Goal: Information Seeking & Learning: Learn about a topic

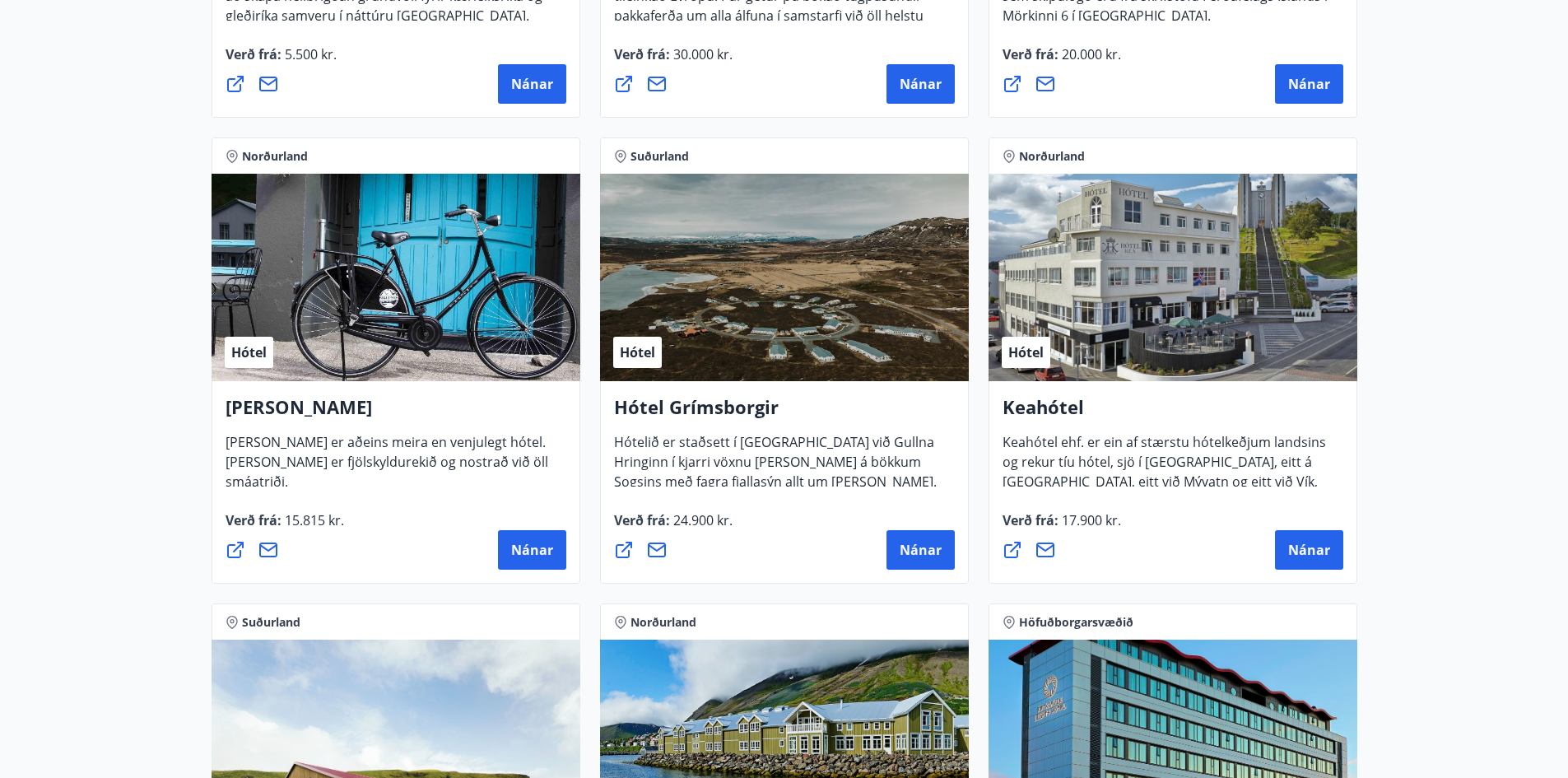
scroll to position [659, 0]
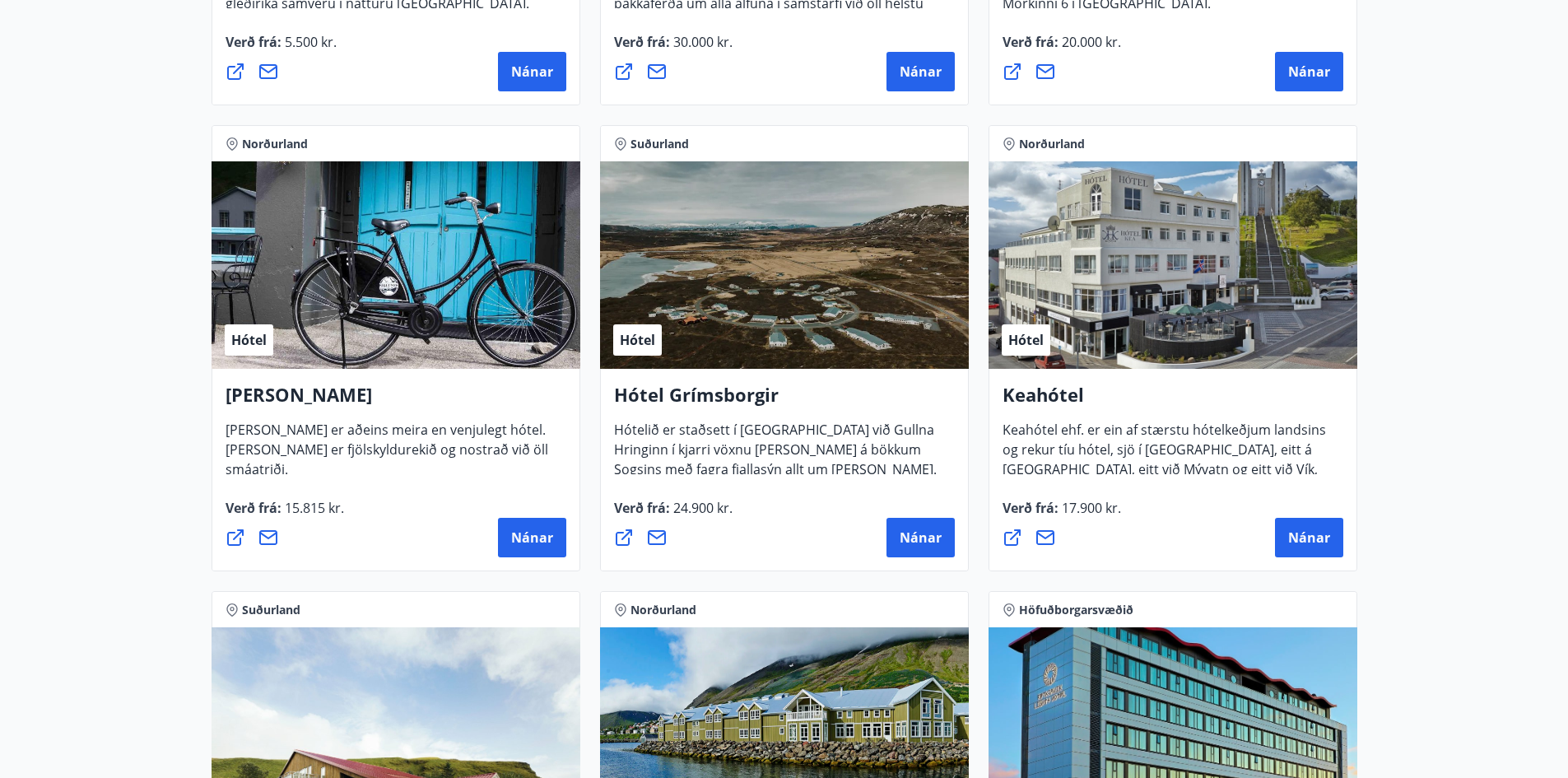
click at [671, 514] on span "24.900 kr." at bounding box center [702, 509] width 63 height 18
click at [676, 511] on span "24.900 kr." at bounding box center [702, 509] width 63 height 18
click at [637, 507] on span "Verð frá : 24.900 kr." at bounding box center [673, 515] width 119 height 31
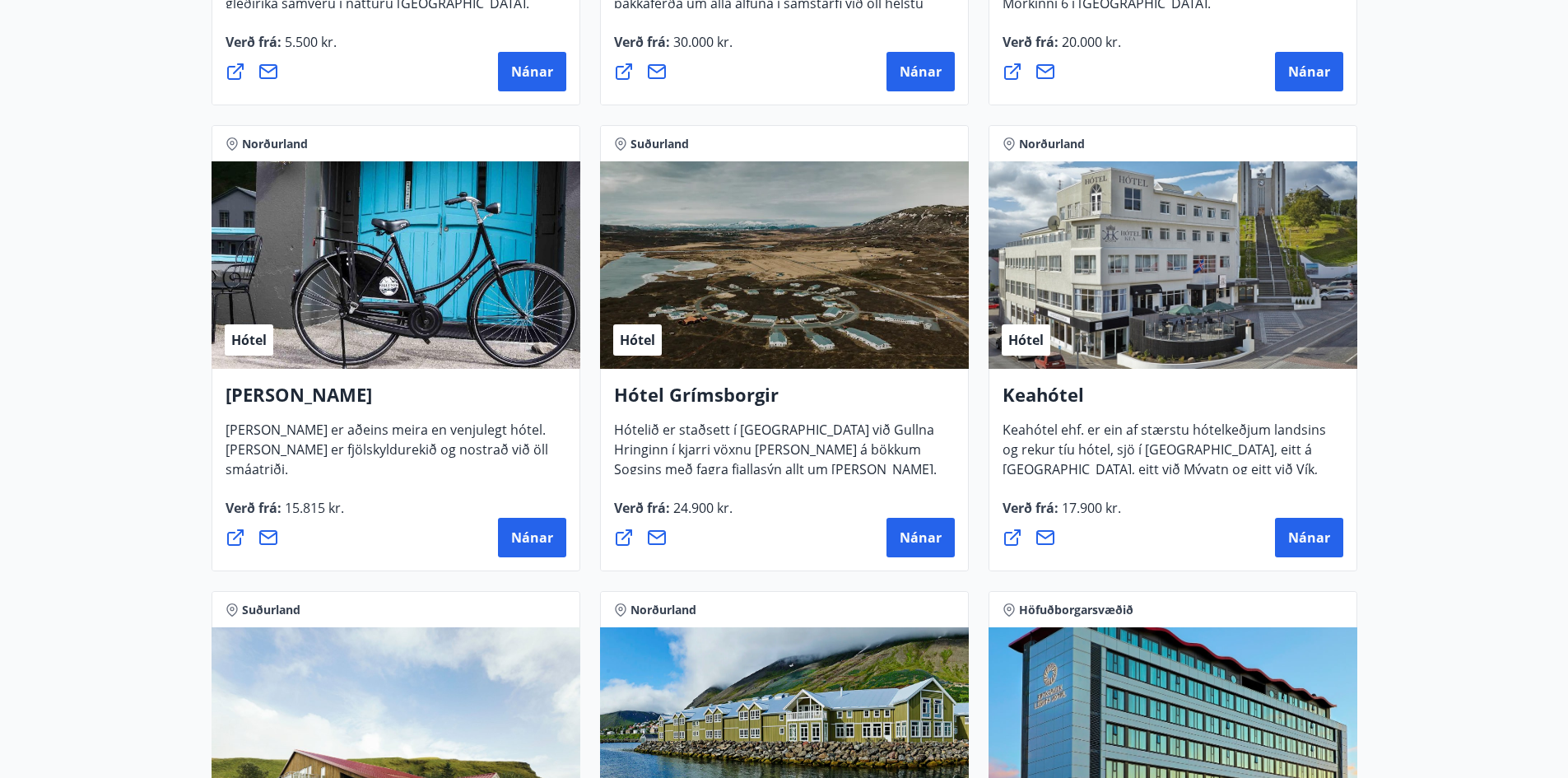
click at [694, 505] on span "24.900 kr." at bounding box center [702, 509] width 63 height 18
click at [687, 507] on span "24.900 kr." at bounding box center [702, 509] width 63 height 18
click at [697, 508] on span "24.900 kr." at bounding box center [702, 509] width 63 height 18
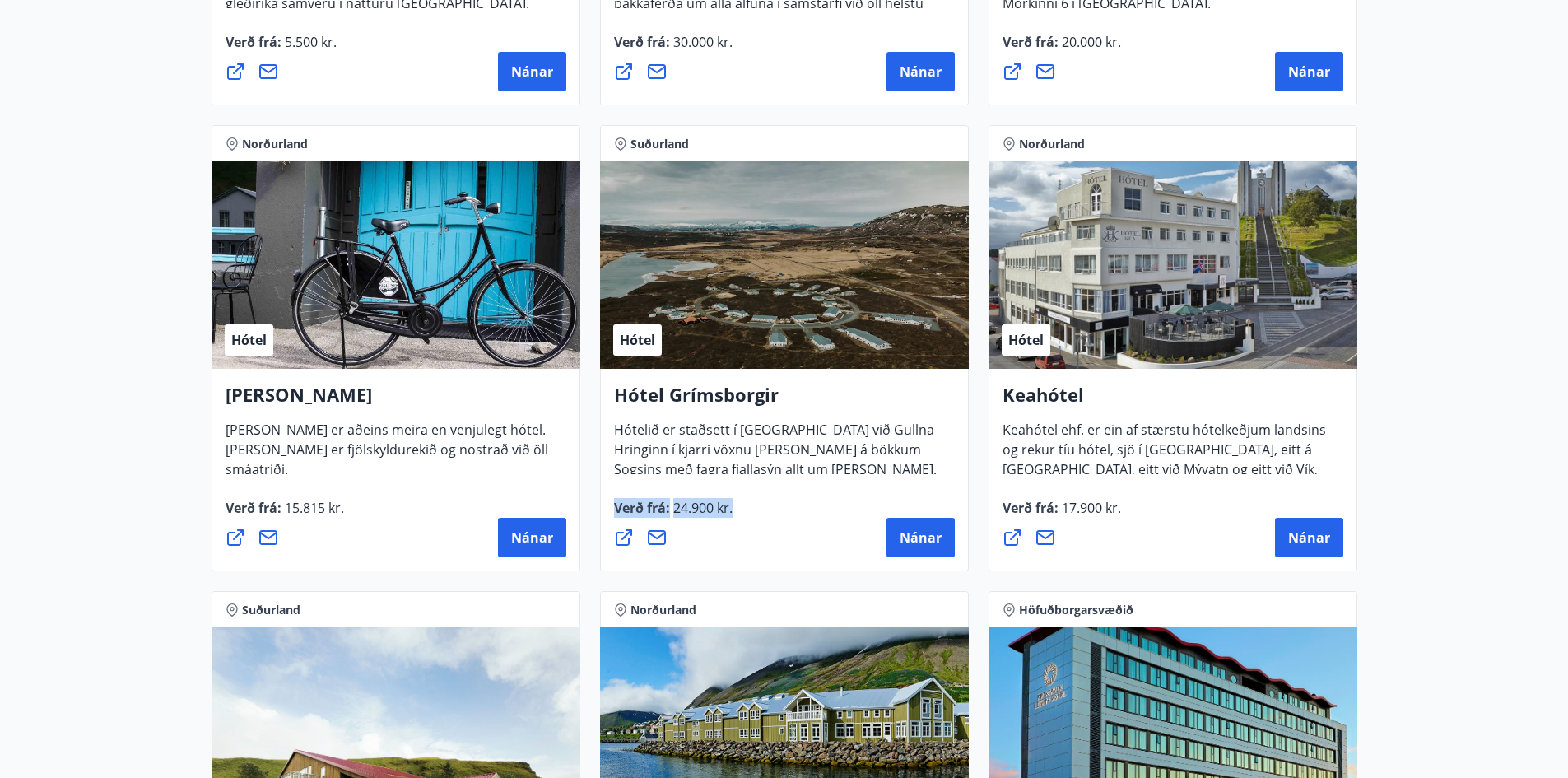
click at [697, 508] on span "24.900 kr." at bounding box center [702, 509] width 63 height 18
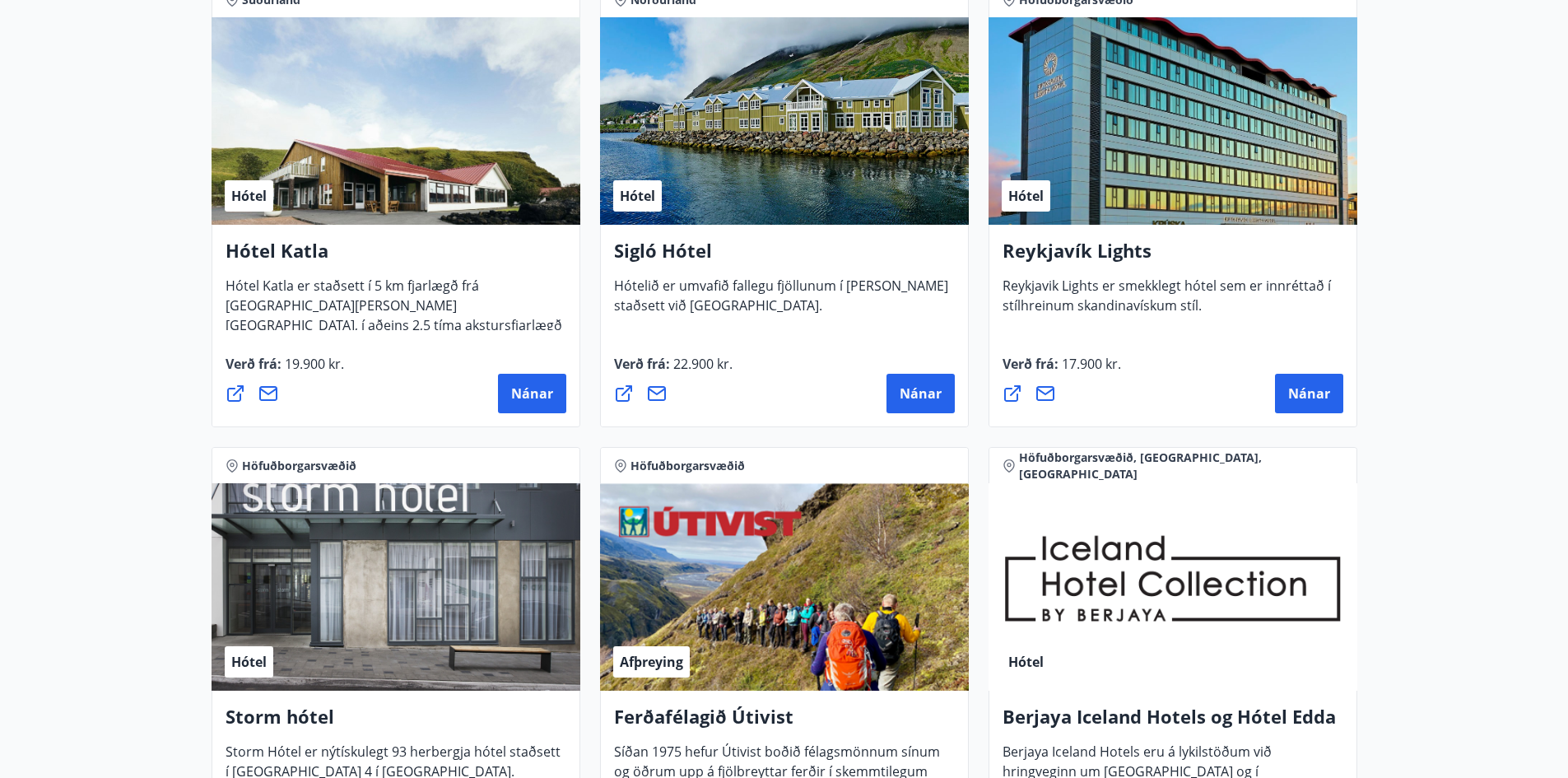
scroll to position [1318, 0]
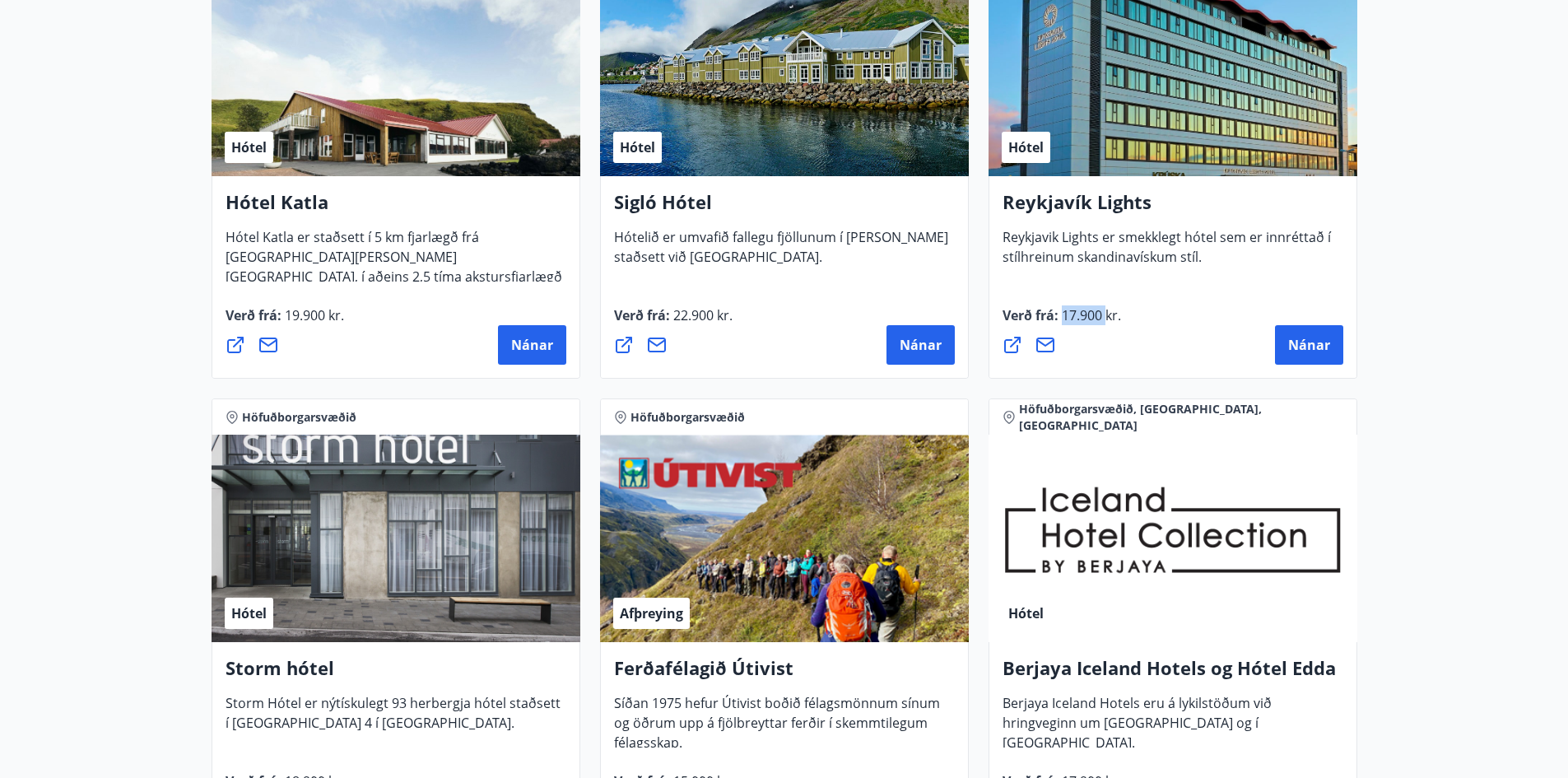
drag, startPoint x: 1089, startPoint y: 313, endPoint x: 1106, endPoint y: 312, distance: 17.0
click at [1106, 312] on span "17.900 kr." at bounding box center [1090, 316] width 63 height 18
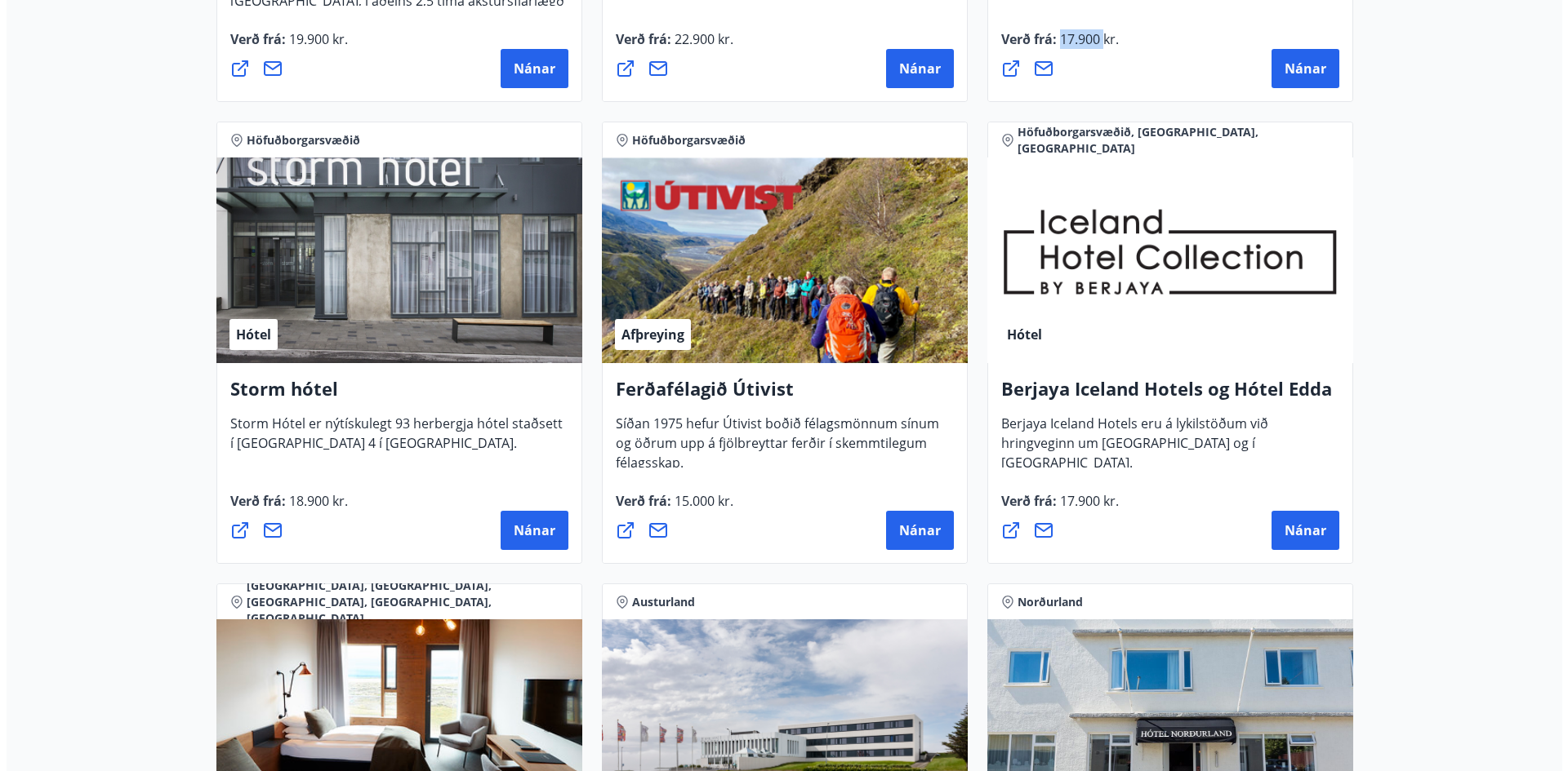
scroll to position [1633, 0]
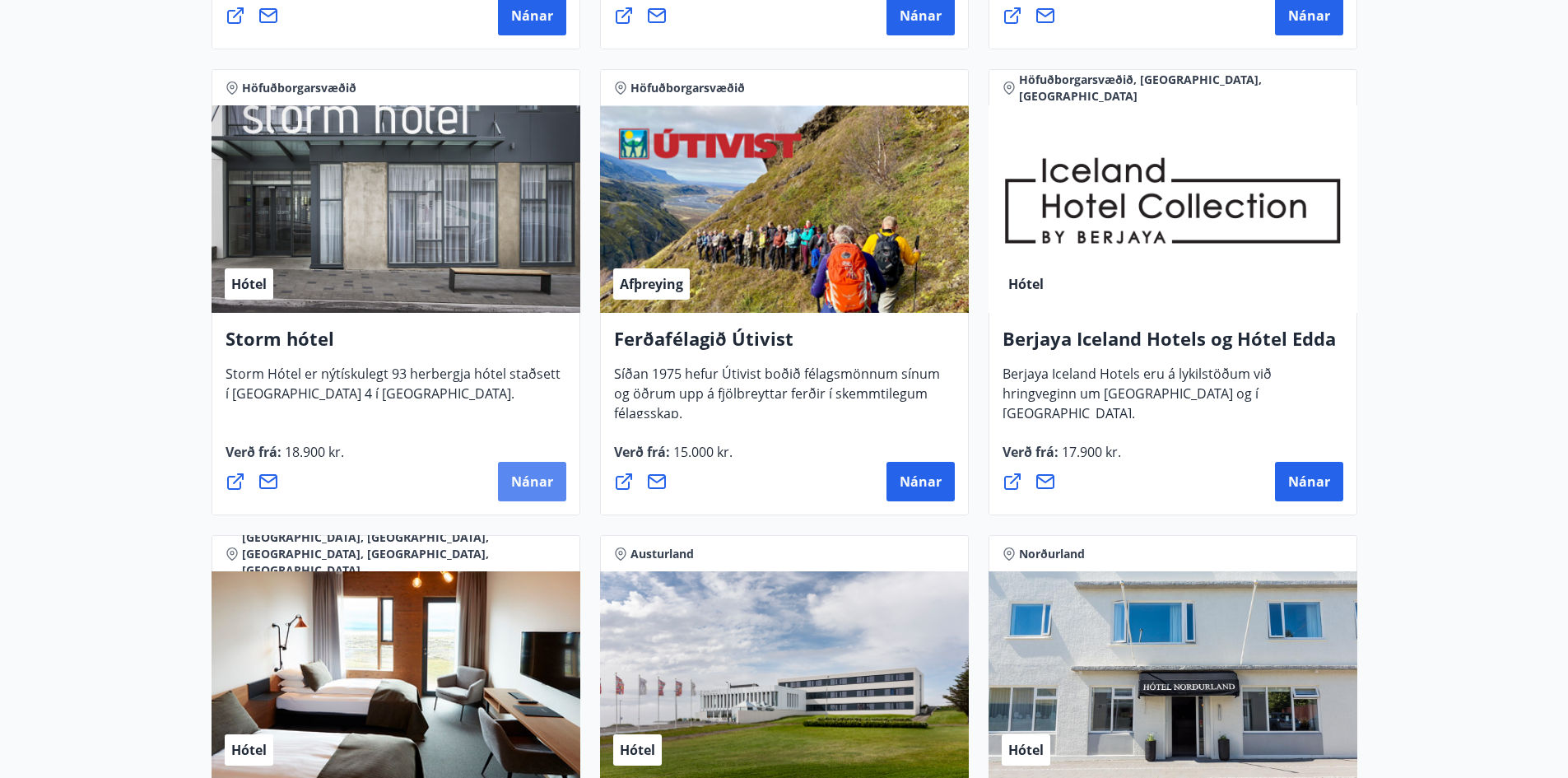
click at [543, 483] on span "Nánar" at bounding box center [532, 482] width 42 height 18
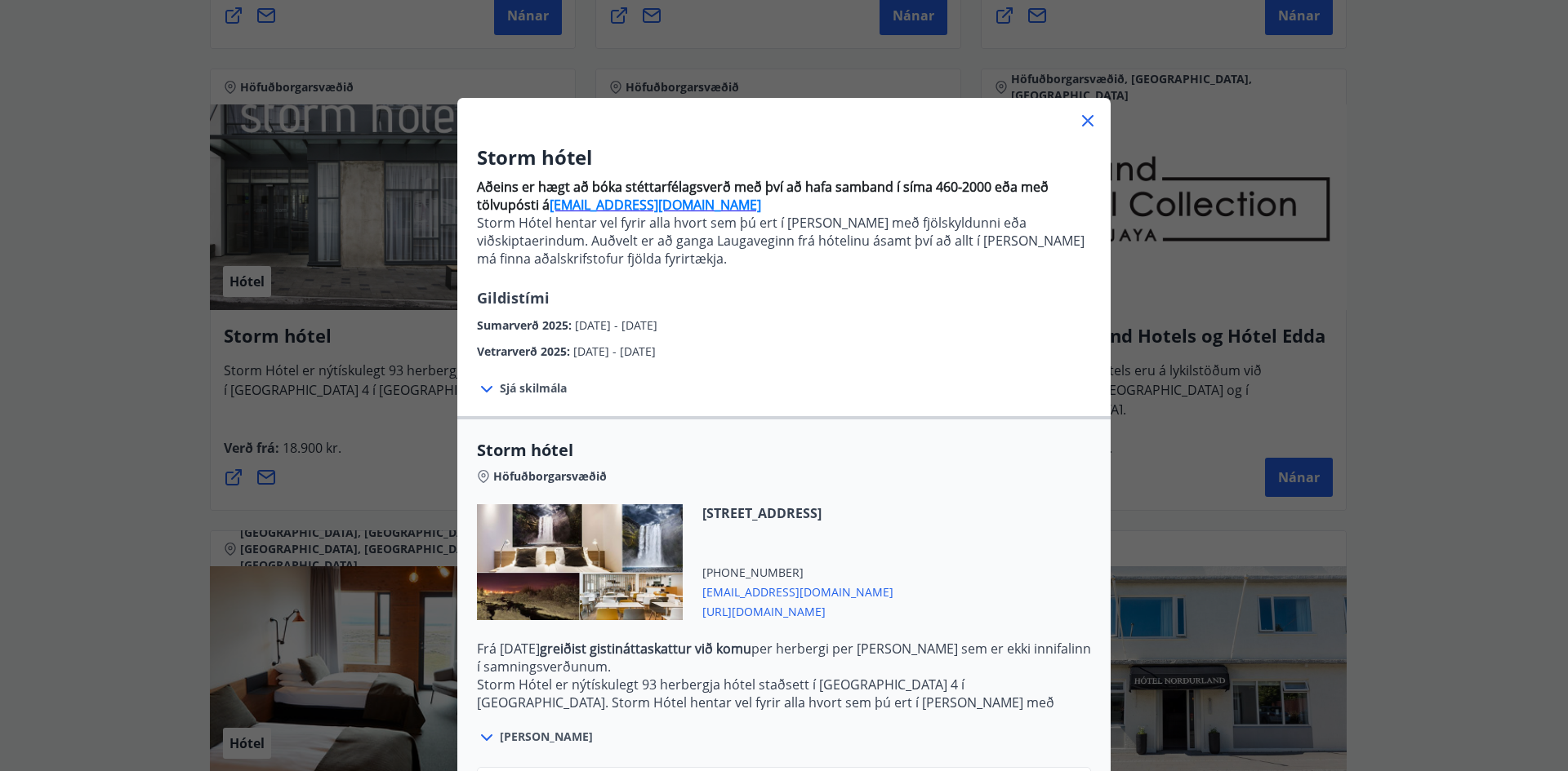
click at [524, 329] on span "Sumarverð 2025 :" at bounding box center [526, 326] width 98 height 16
click at [525, 329] on span "Sumarverð 2025 :" at bounding box center [526, 326] width 98 height 16
click at [490, 354] on span "Vetrarverð 2025 :" at bounding box center [525, 352] width 97 height 16
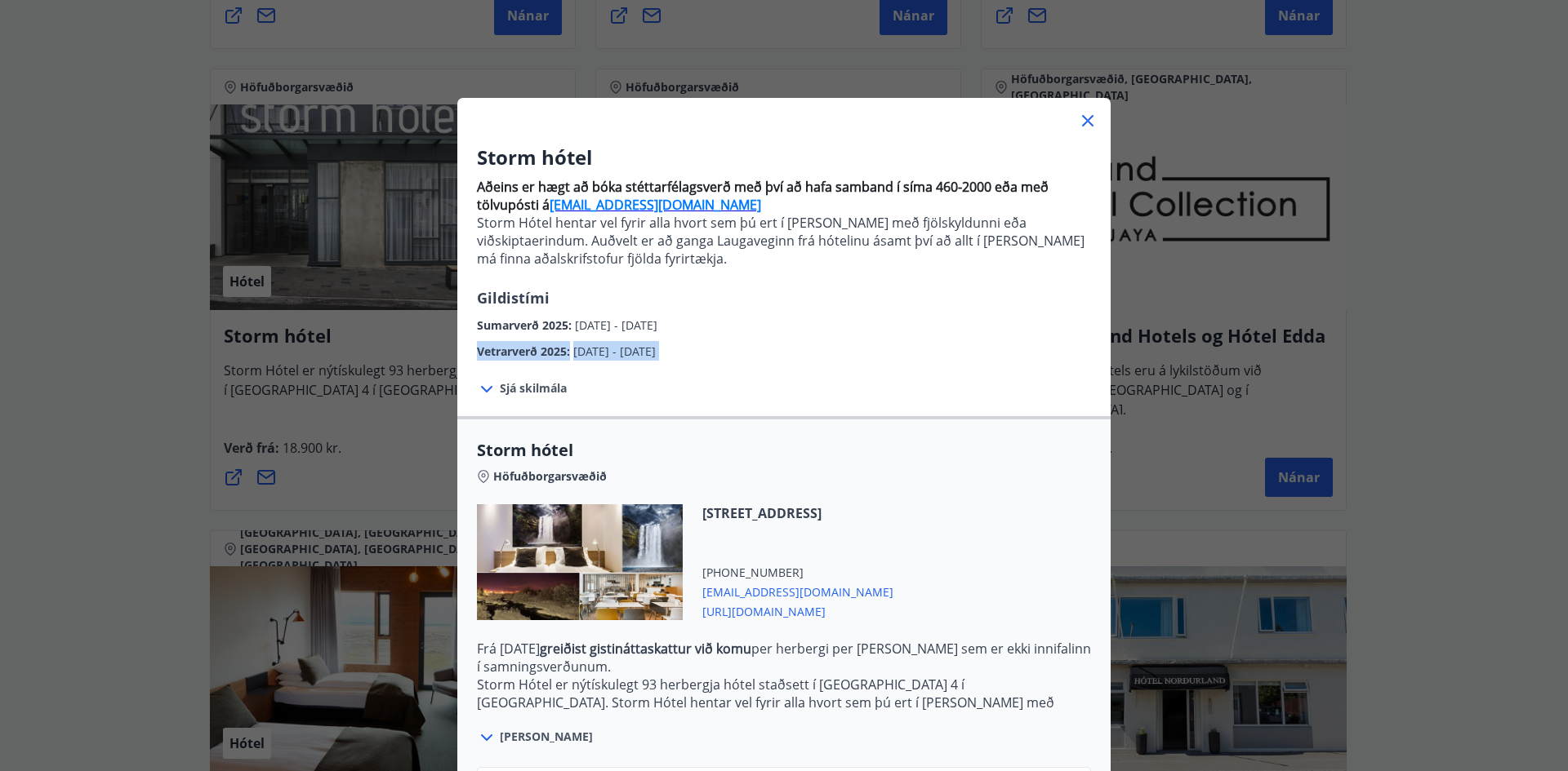
click at [490, 354] on span "Vetrarverð 2025 :" at bounding box center [525, 352] width 97 height 16
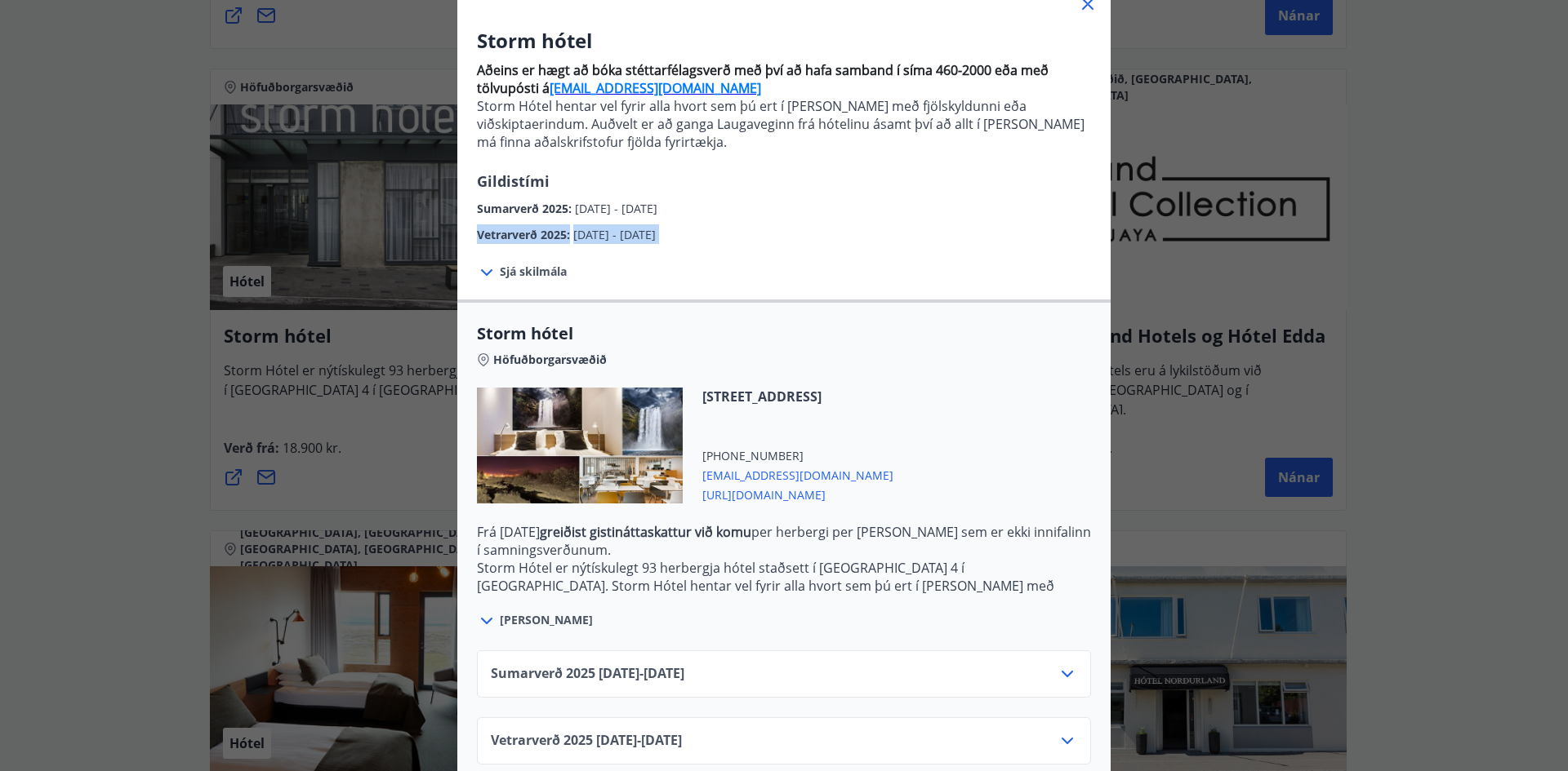
scroll to position [142, 0]
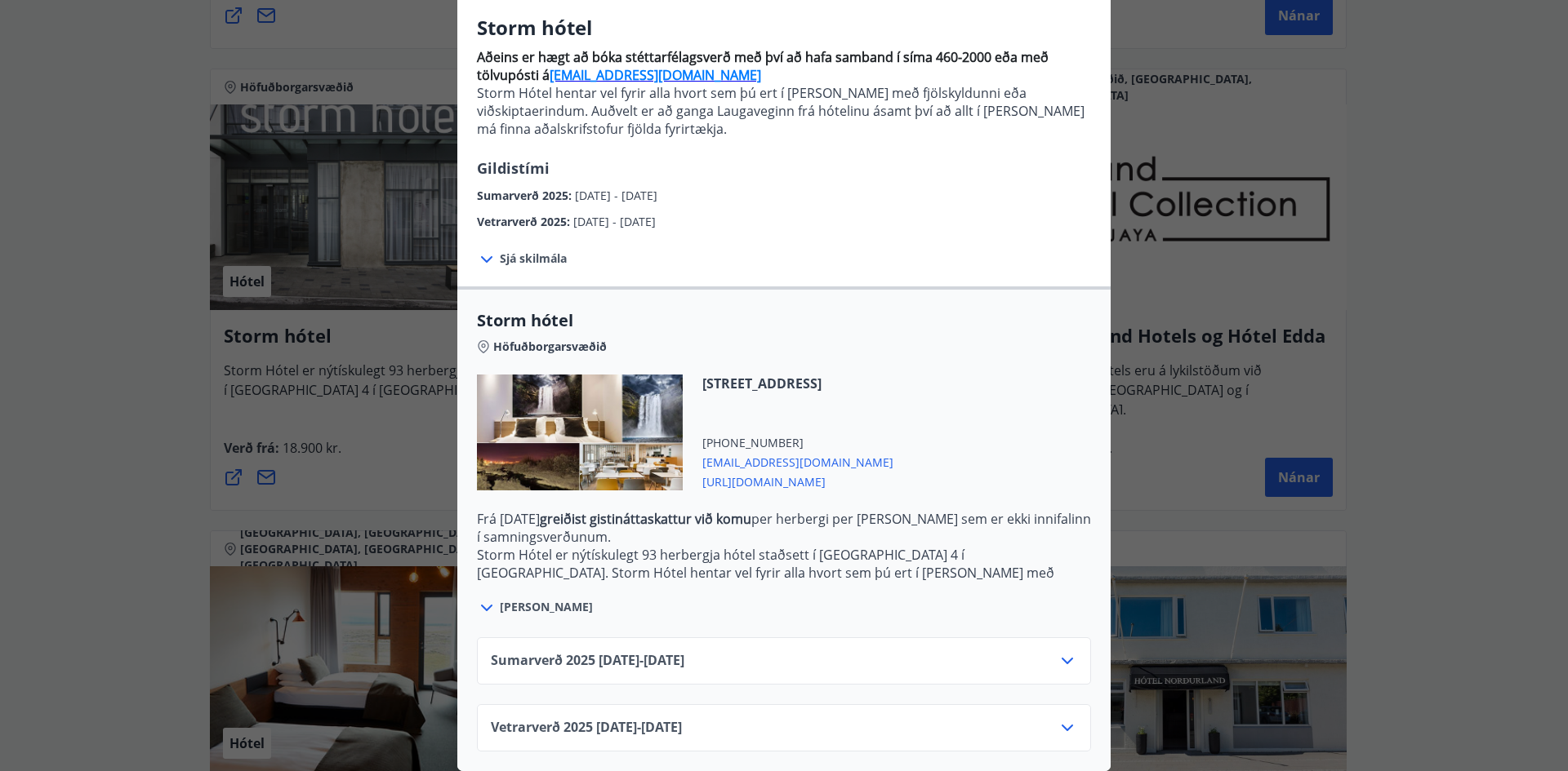
click at [726, 651] on div "Sumarverð [PHONE_NUMBER][DATE] - [DATE]" at bounding box center [783, 668] width 586 height 33
click at [1058, 651] on icon at bounding box center [1068, 661] width 20 height 19
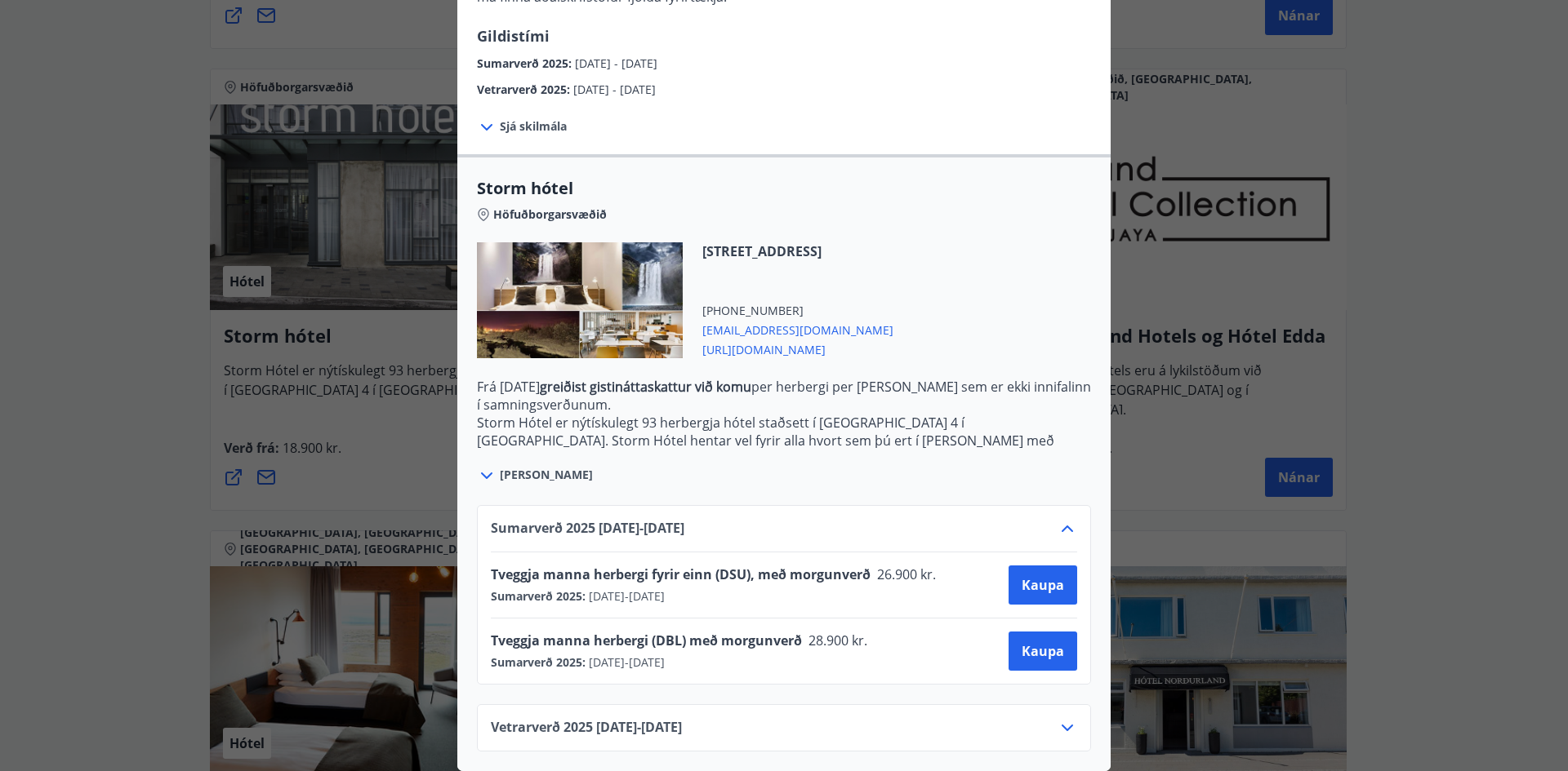
scroll to position [274, 0]
click at [1058, 718] on icon at bounding box center [1068, 728] width 20 height 19
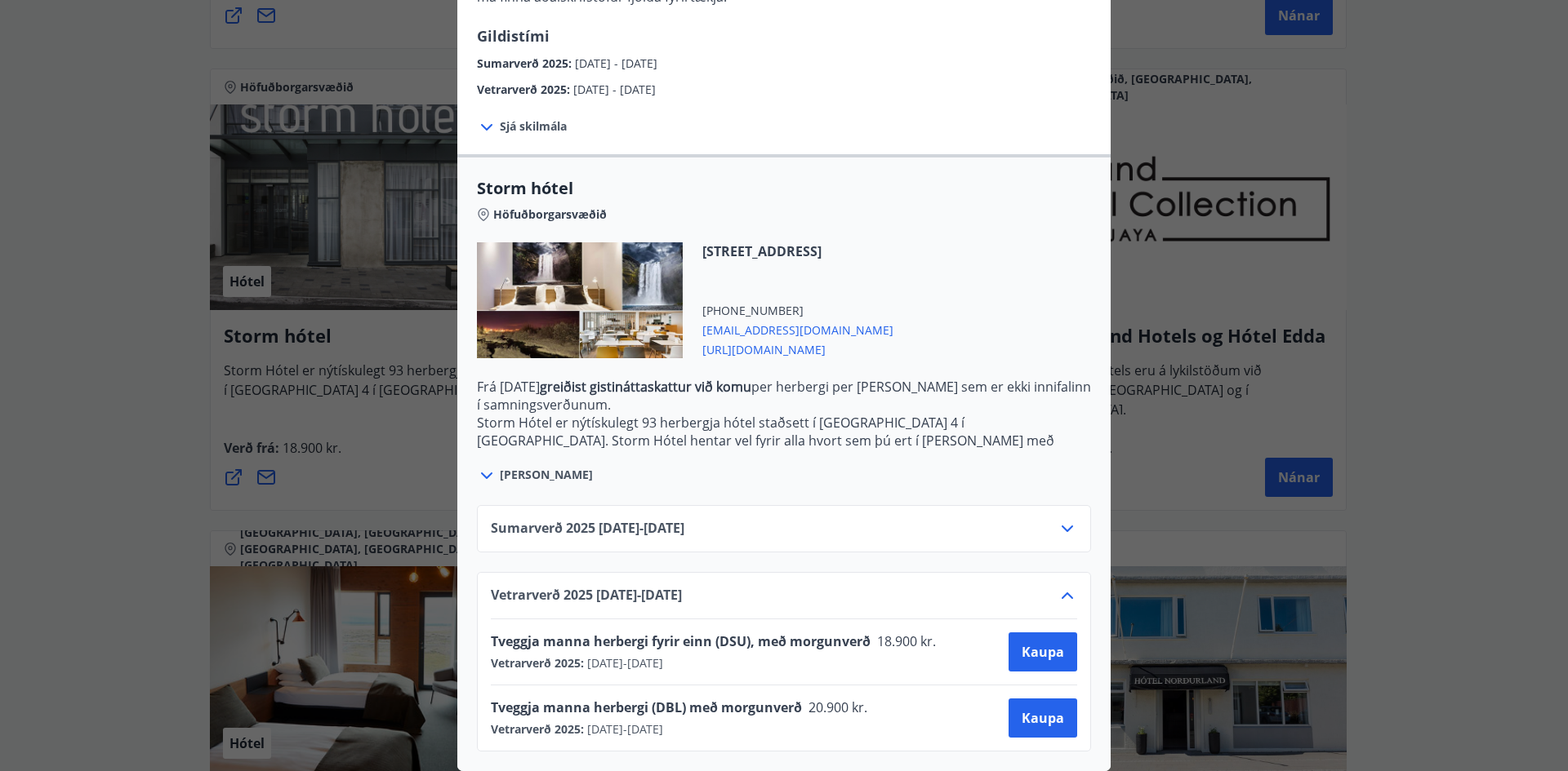
drag, startPoint x: 1053, startPoint y: 580, endPoint x: 1062, endPoint y: 557, distance: 24.7
click at [1058, 586] on icon at bounding box center [1068, 596] width 20 height 19
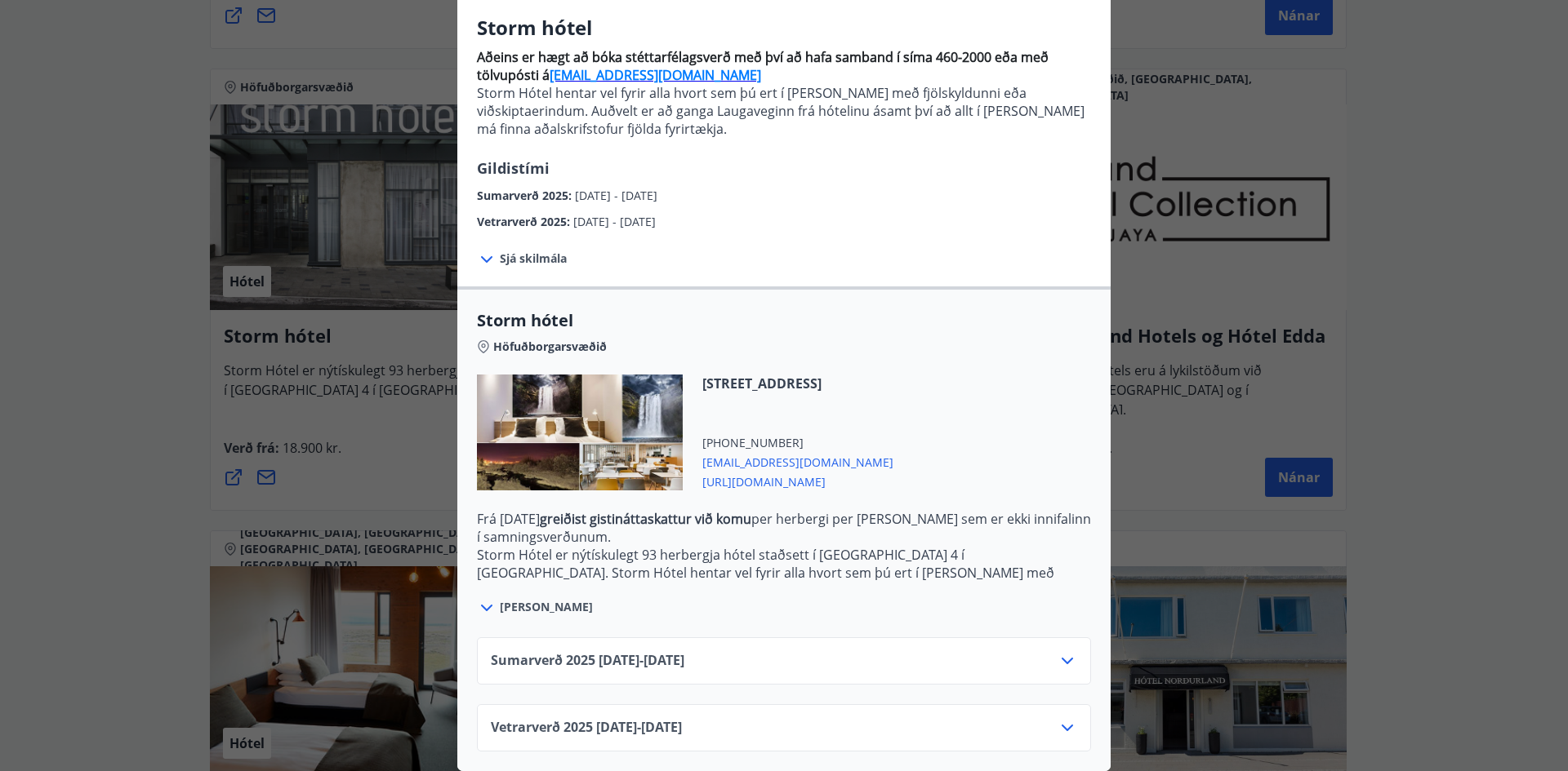
click at [1065, 724] on icon at bounding box center [1068, 728] width 20 height 19
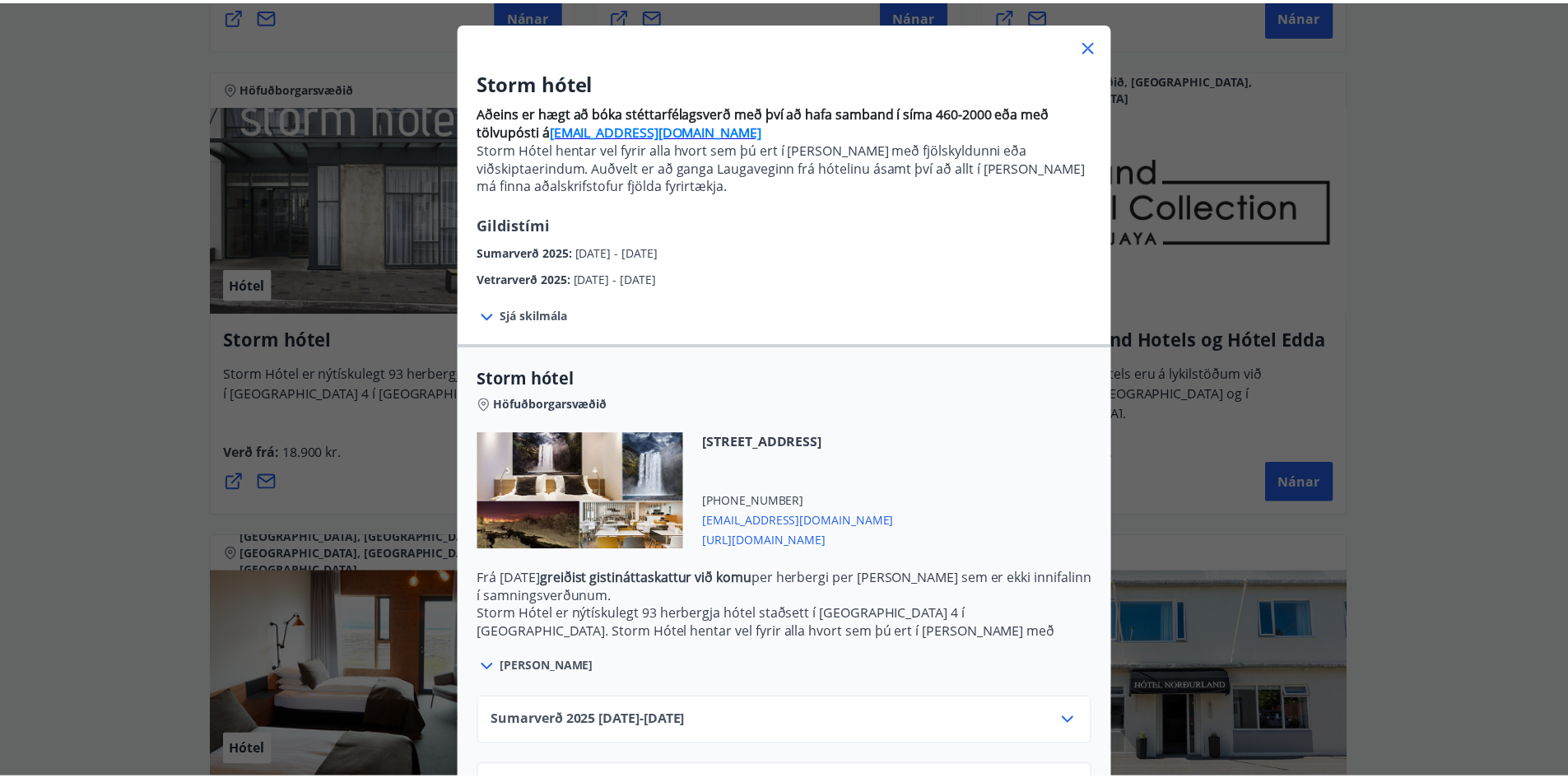
scroll to position [0, 0]
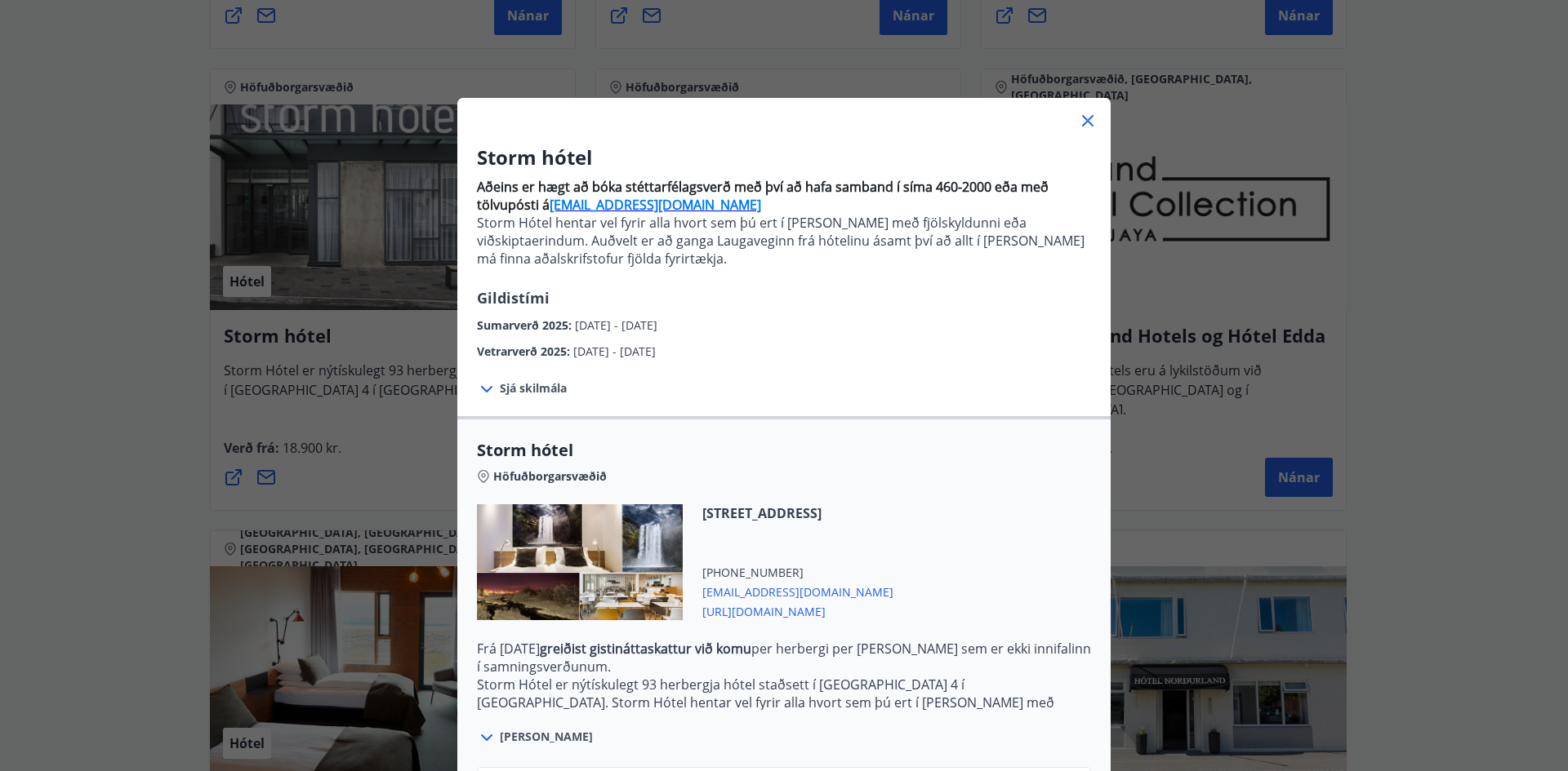
click at [1068, 106] on div at bounding box center [784, 115] width 653 height 33
click at [1078, 118] on icon at bounding box center [1088, 121] width 20 height 19
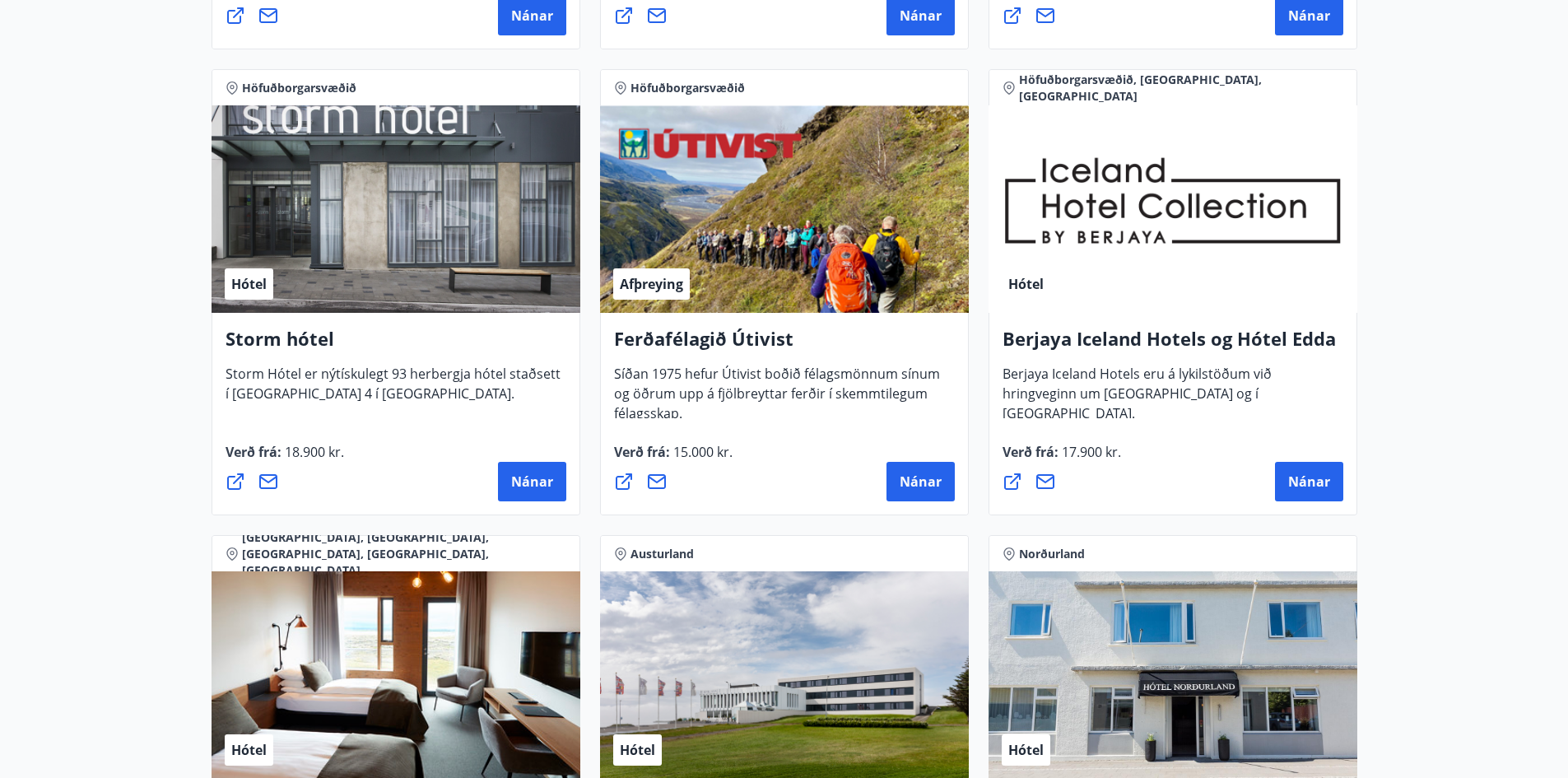
click at [309, 453] on span "18.900 kr." at bounding box center [313, 452] width 63 height 18
click at [305, 453] on span "18.900 kr." at bounding box center [313, 452] width 63 height 18
click at [308, 452] on span "18.900 kr." at bounding box center [313, 452] width 63 height 18
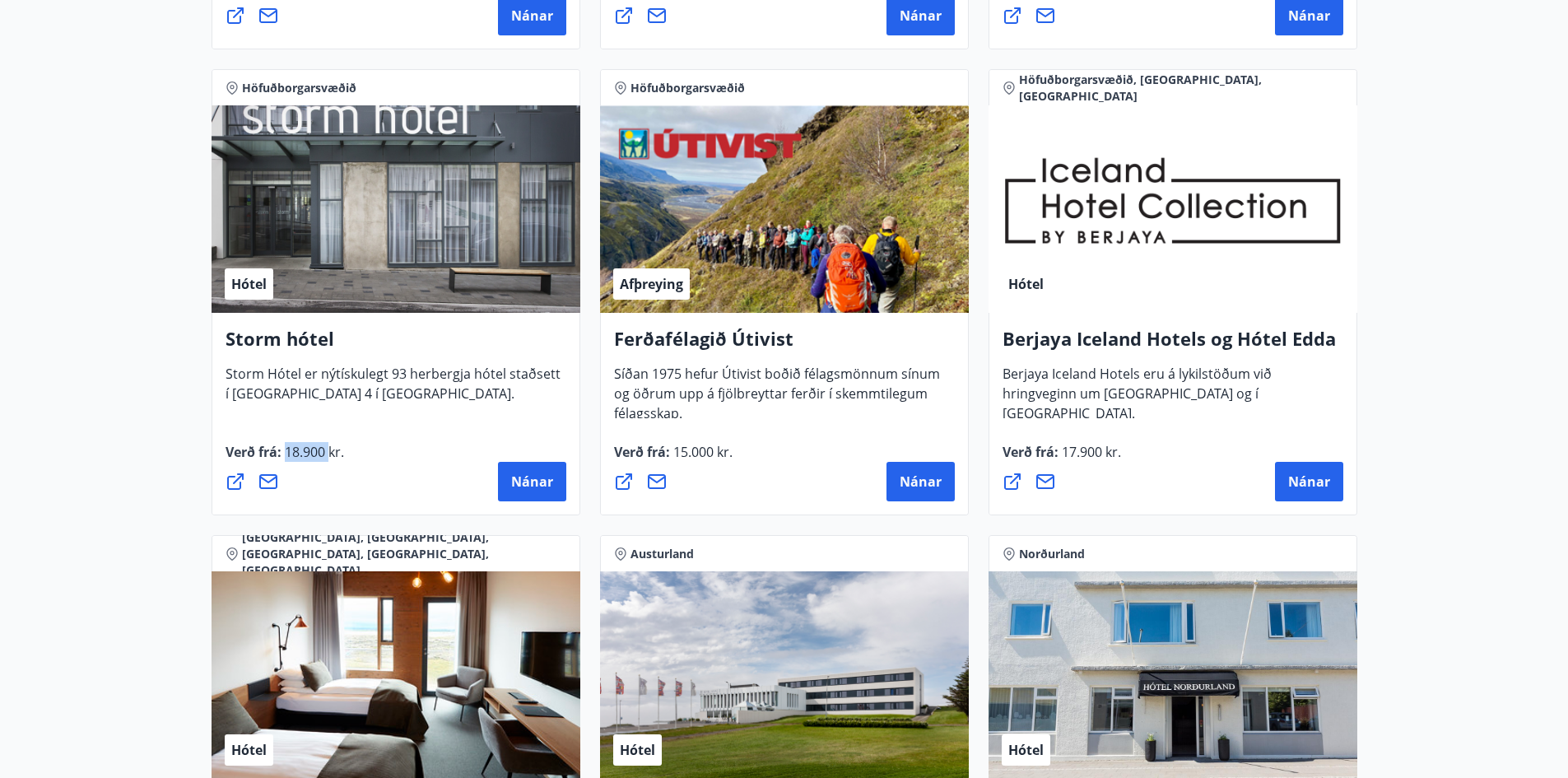
click at [308, 452] on span "18.900 kr." at bounding box center [313, 452] width 63 height 18
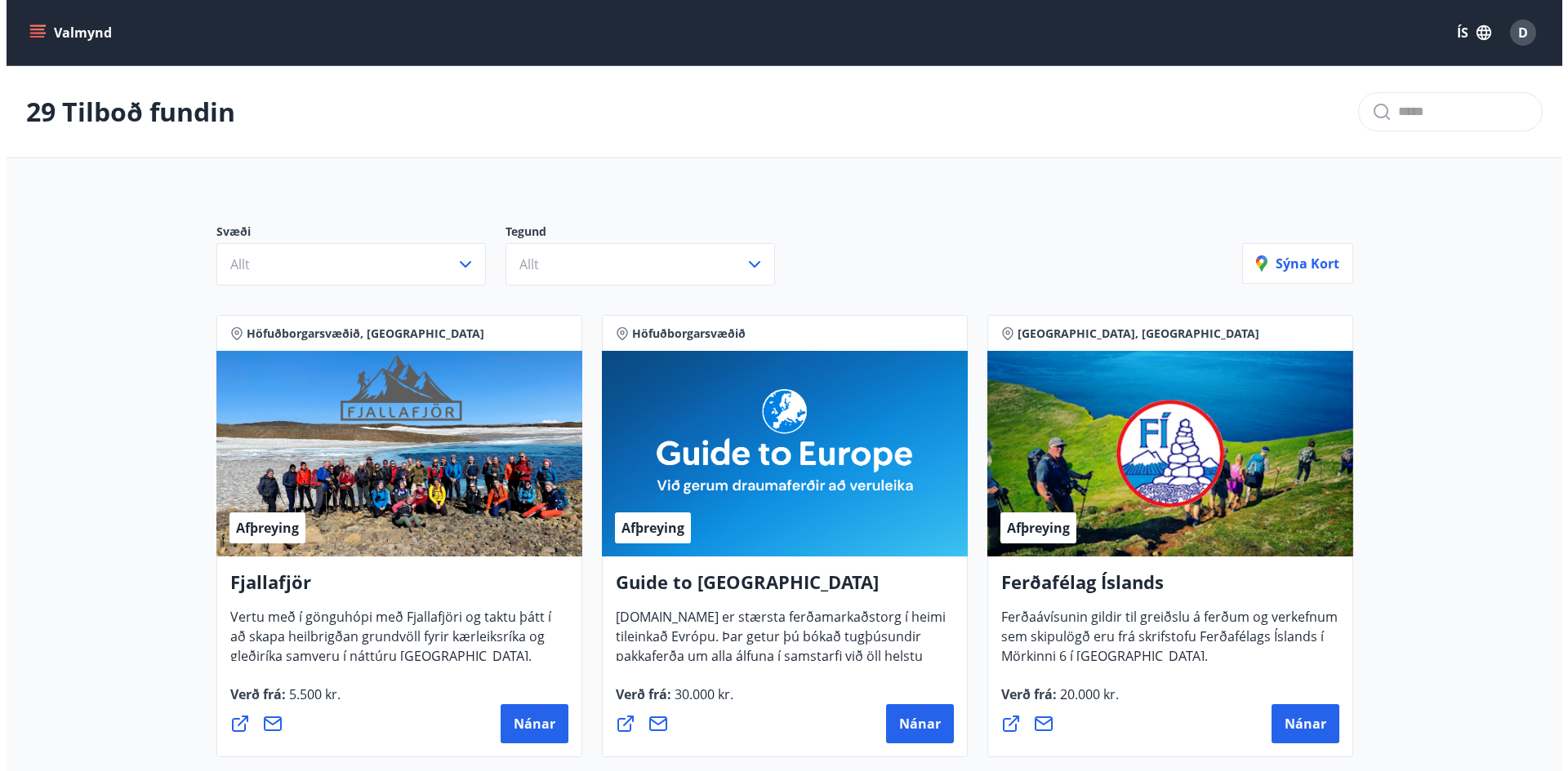
scroll to position [82, 0]
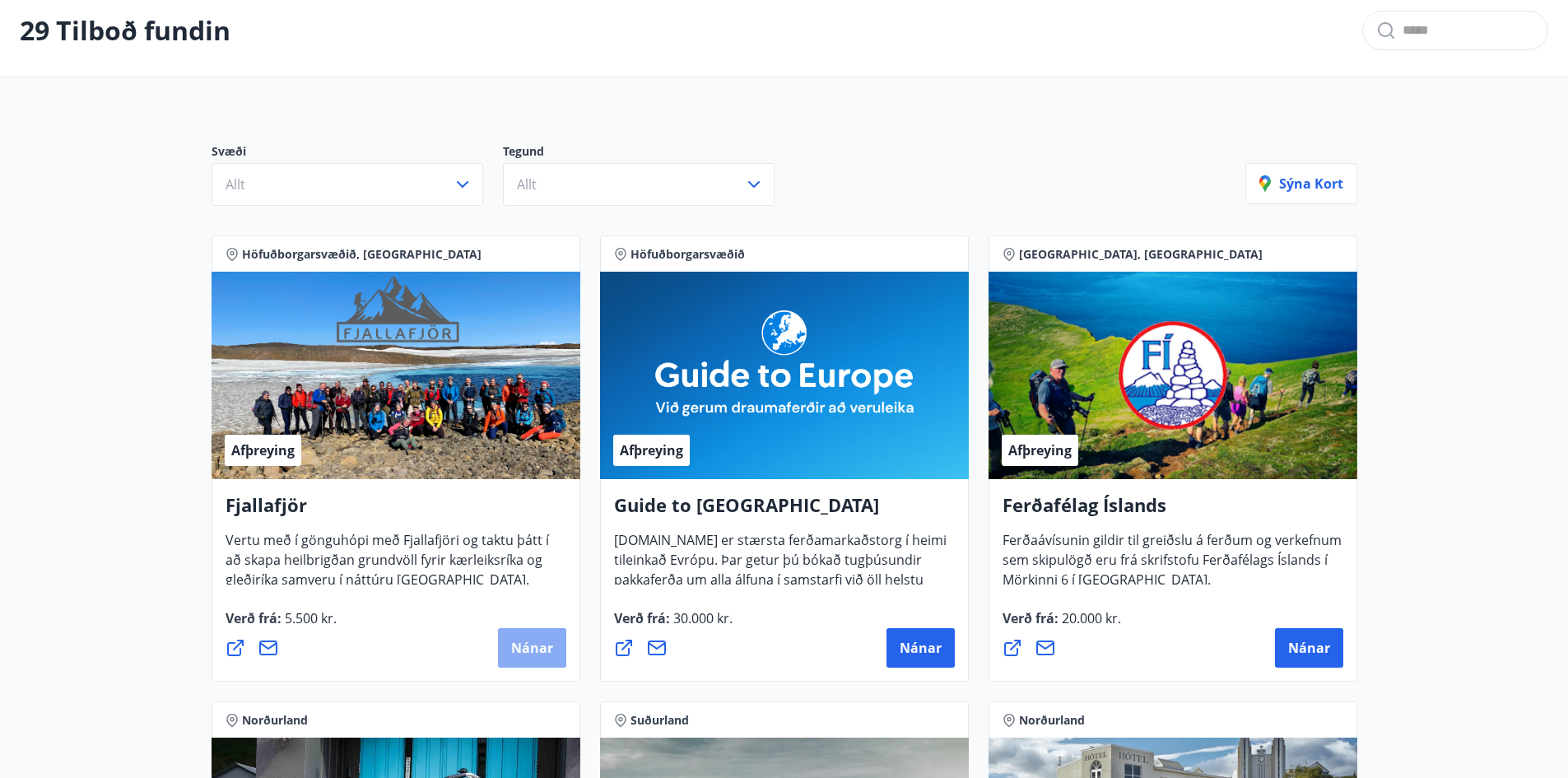
click at [516, 650] on span "Nánar" at bounding box center [532, 648] width 42 height 18
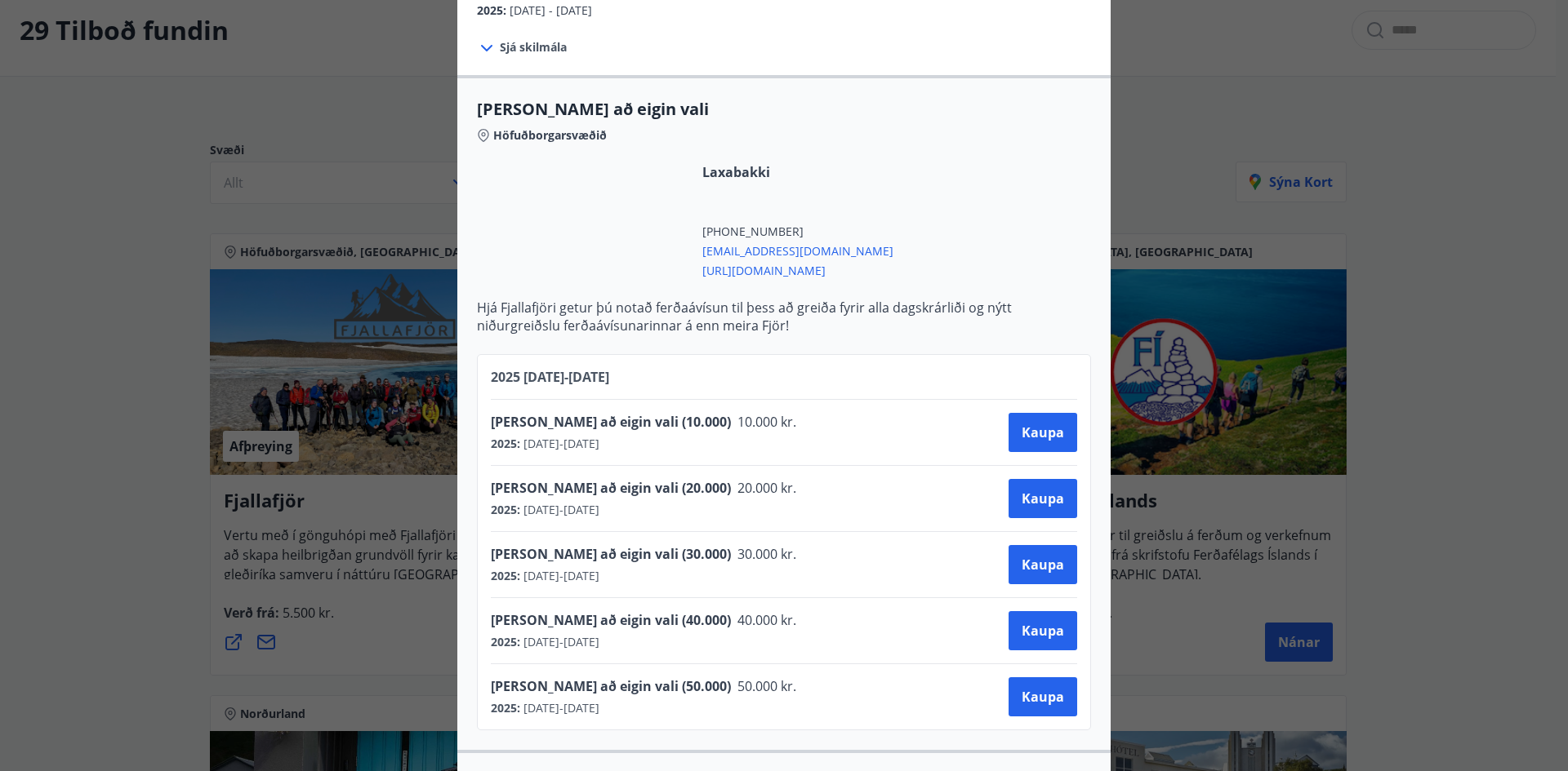
scroll to position [490, 0]
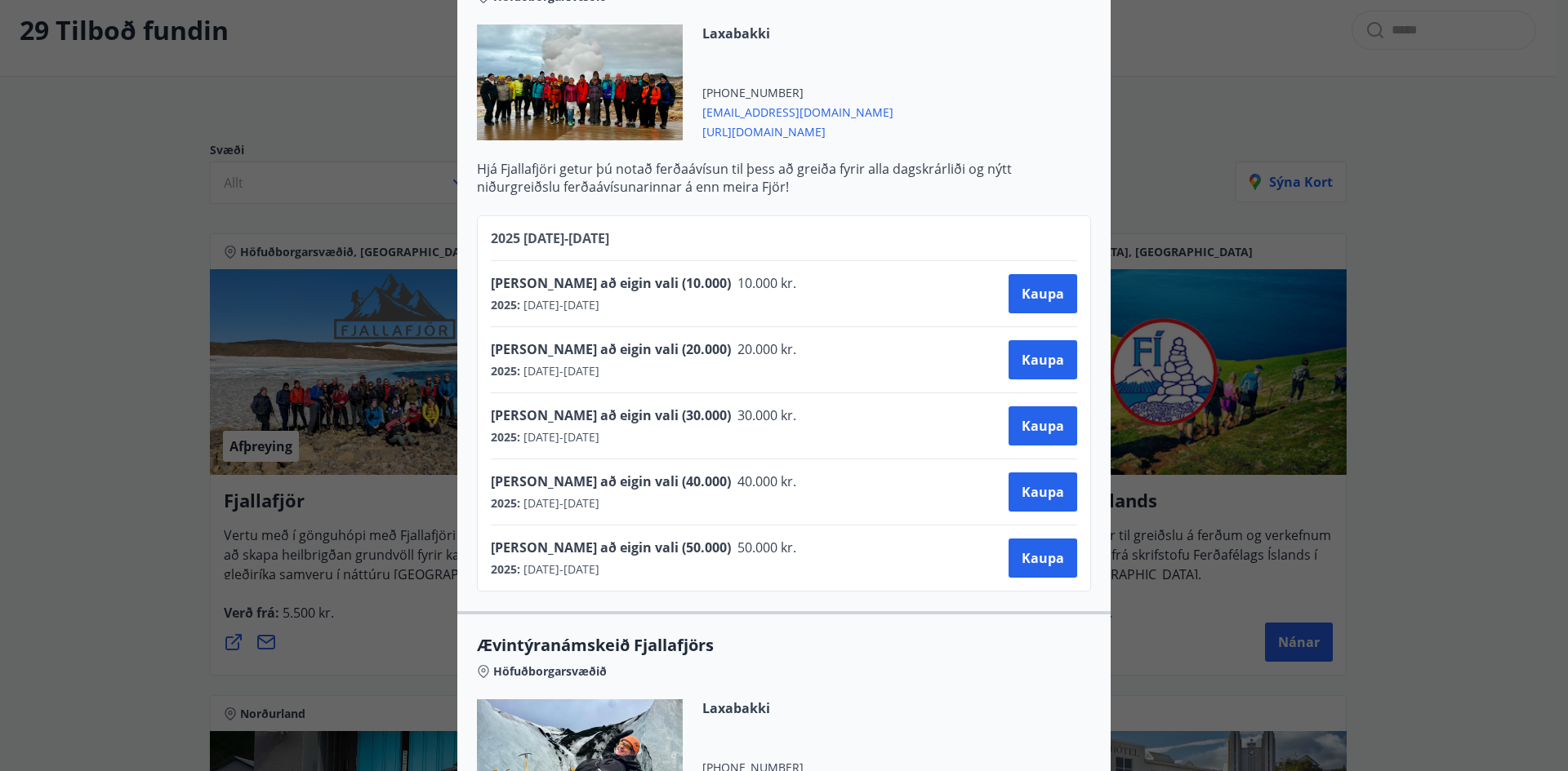
click at [513, 305] on span "2025 :" at bounding box center [505, 305] width 29 height 17
click at [528, 305] on span "[DATE] - [DATE]" at bounding box center [559, 305] width 79 height 17
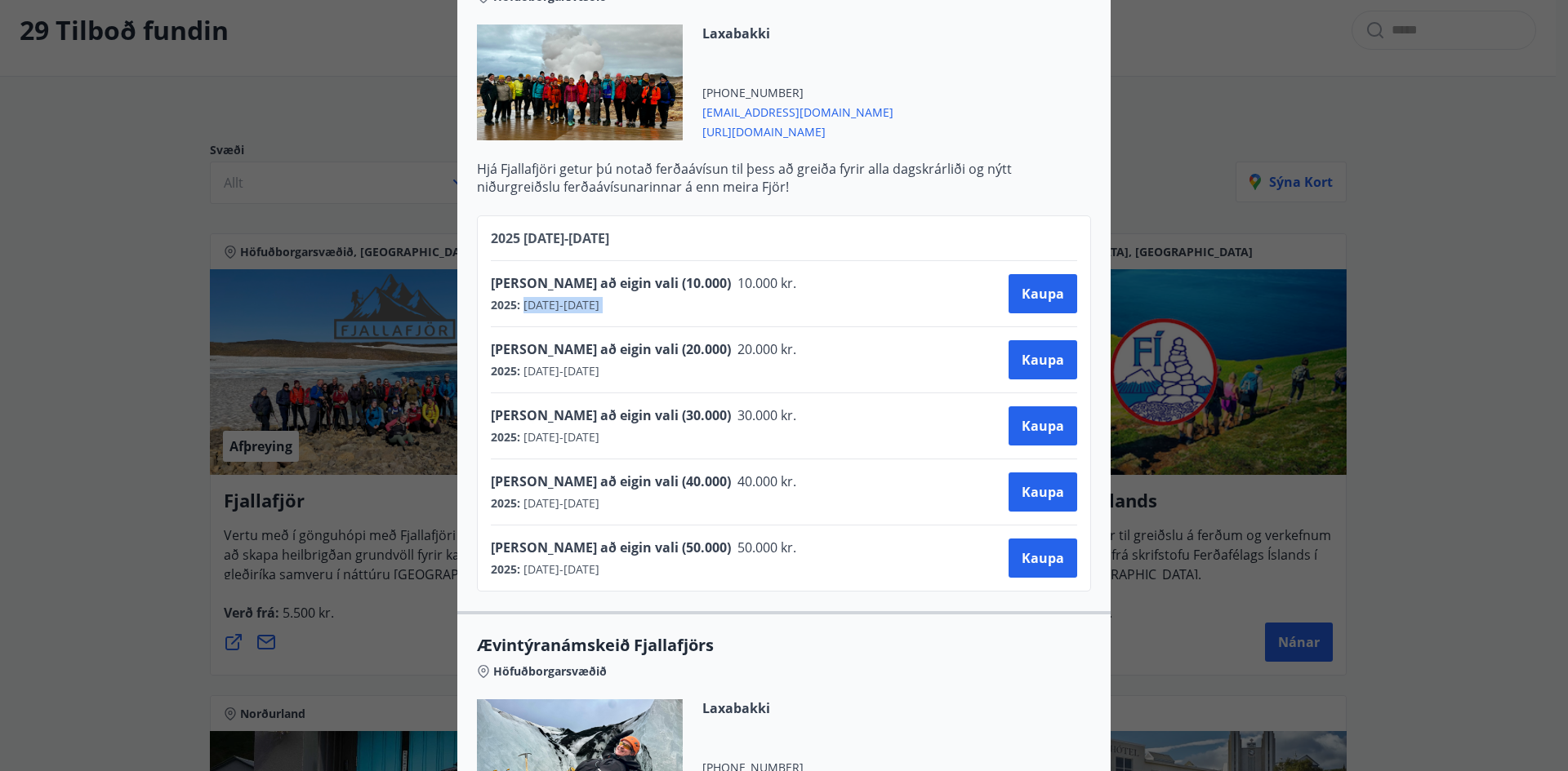
click at [716, 301] on div "2025 : [DATE] - [DATE]" at bounding box center [648, 305] width 316 height 17
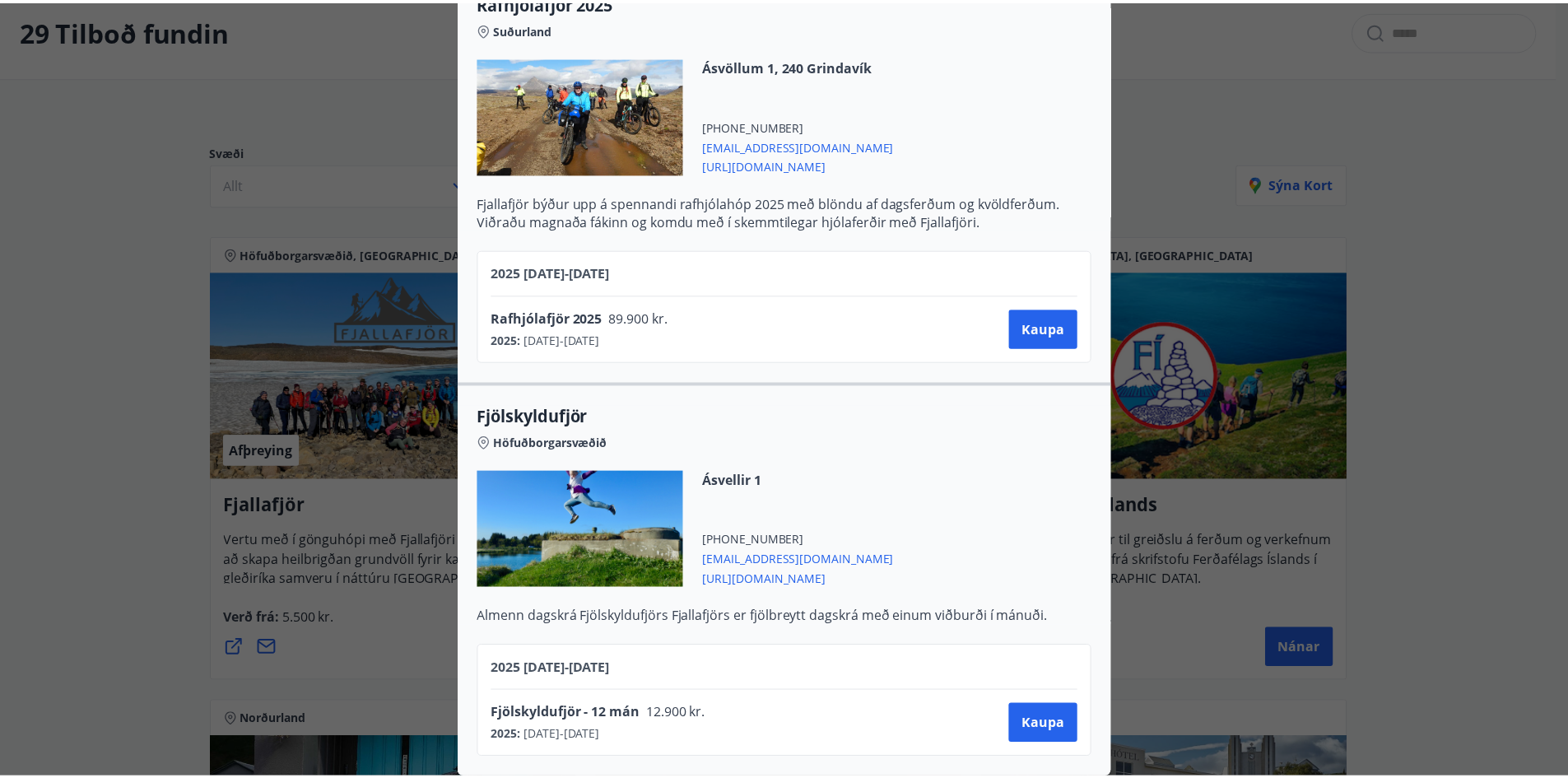
scroll to position [0, 0]
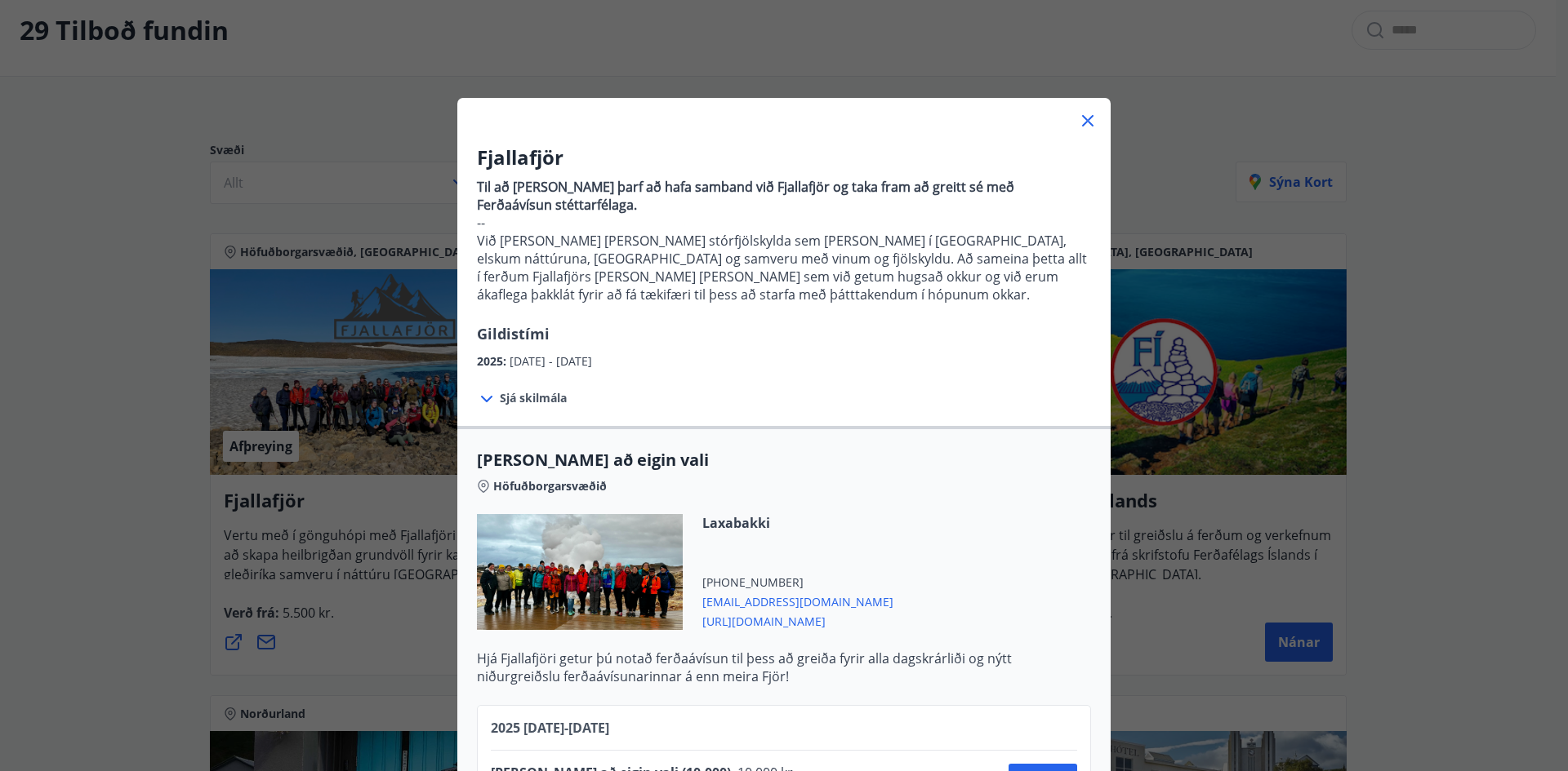
click at [135, 340] on div "Fjallafjör Til að [PERSON_NAME] þarf að hafa samband við Fjallafjör og taka fra…" at bounding box center [784, 385] width 1568 height 771
click at [279, 294] on div "Fjallafjör Til að [PERSON_NAME] þarf að hafa samband við Fjallafjör og taka fra…" at bounding box center [784, 385] width 1568 height 771
